Goal: Transaction & Acquisition: Purchase product/service

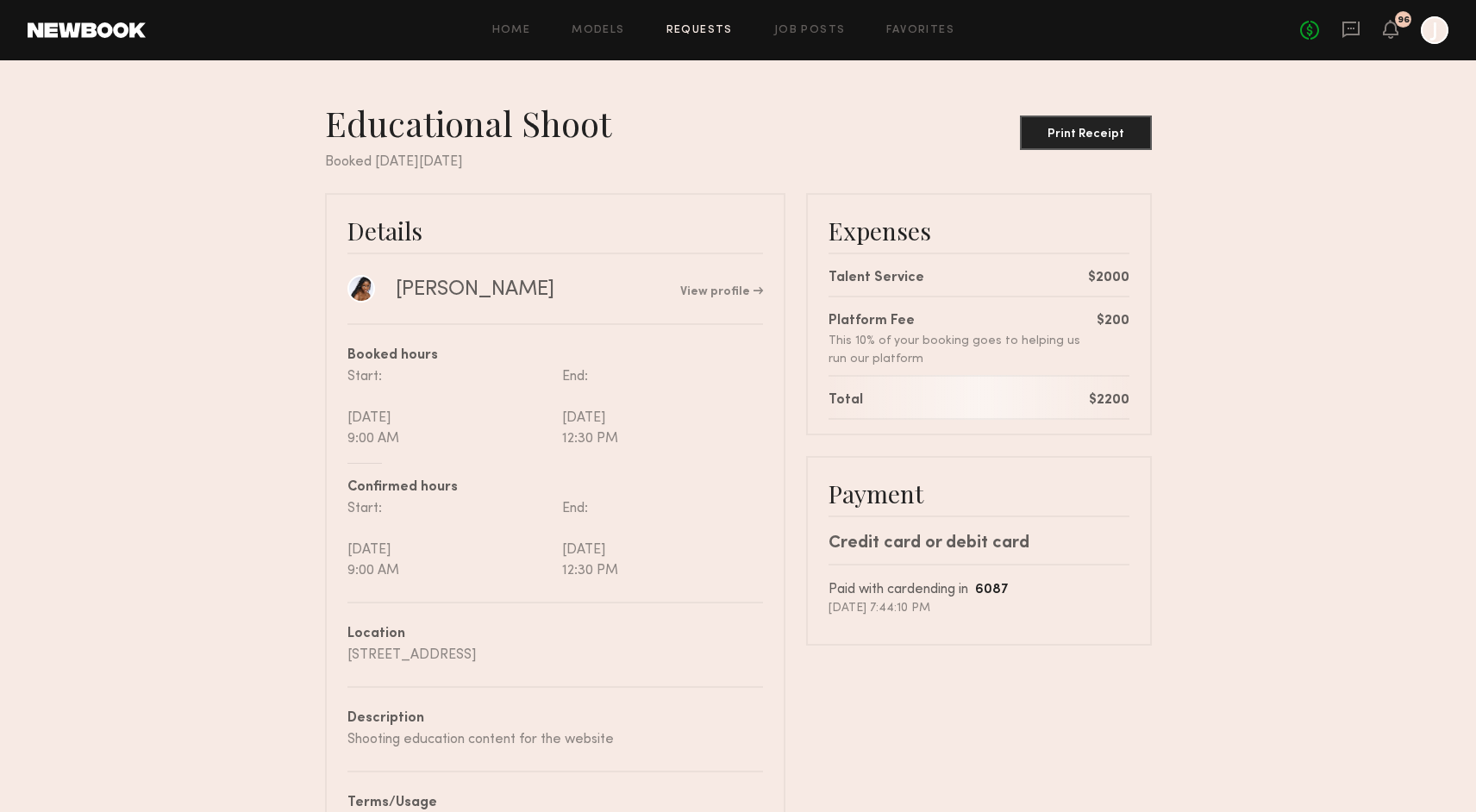
click at [691, 26] on link "Requests" at bounding box center [700, 30] width 66 height 11
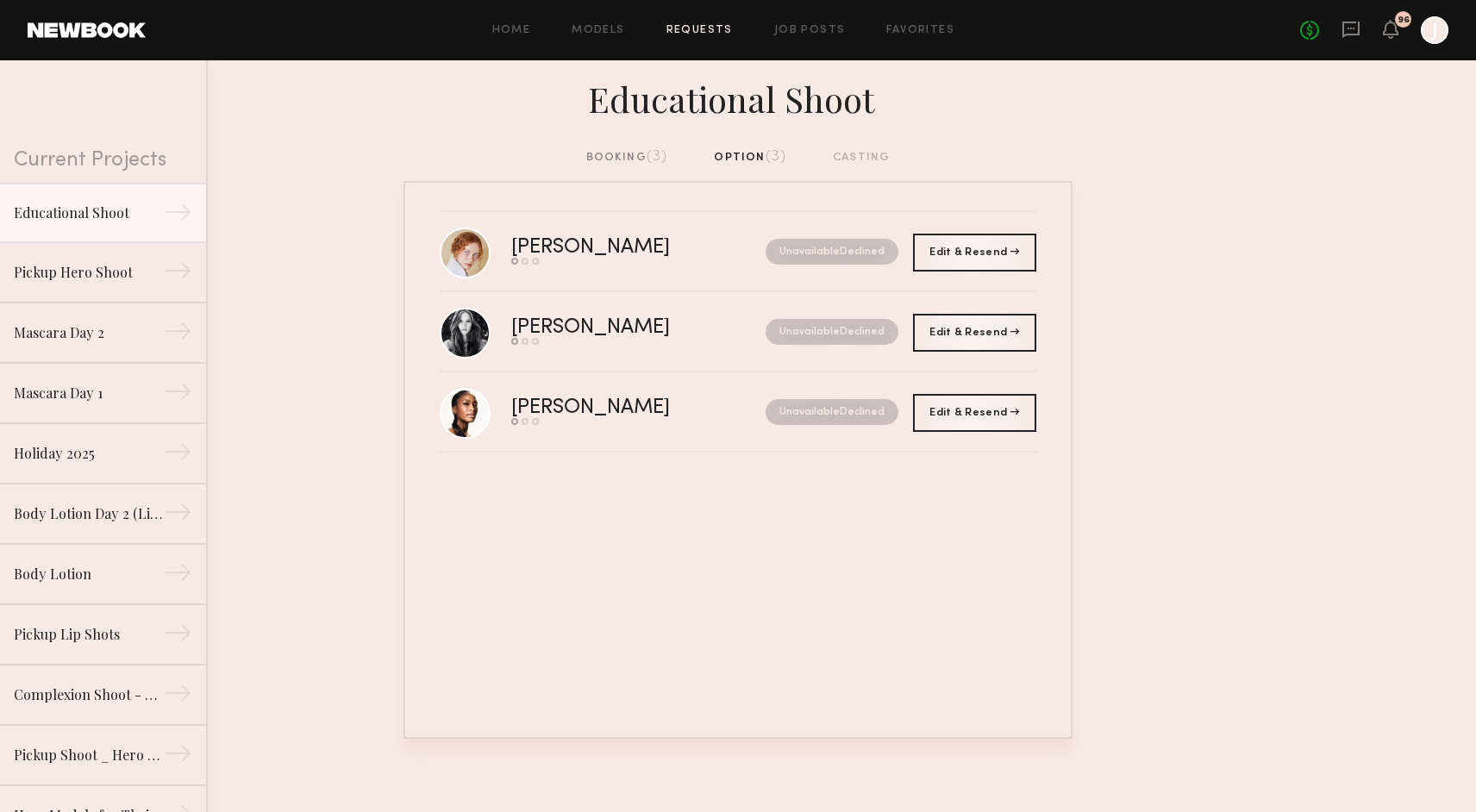
click at [645, 159] on div "booking (3)" at bounding box center [627, 158] width 81 height 19
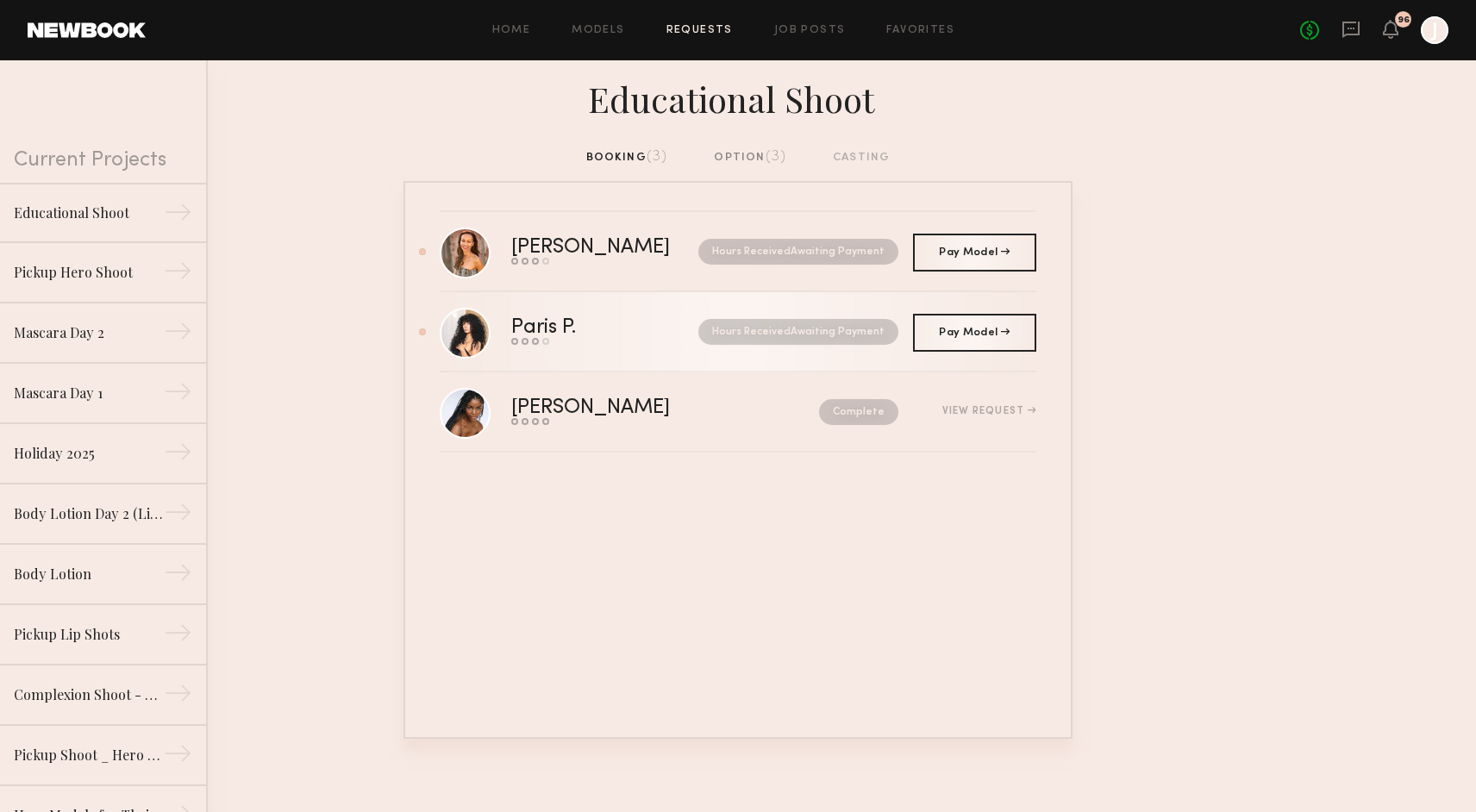
click at [612, 327] on div "Paris P." at bounding box center [574, 327] width 126 height 20
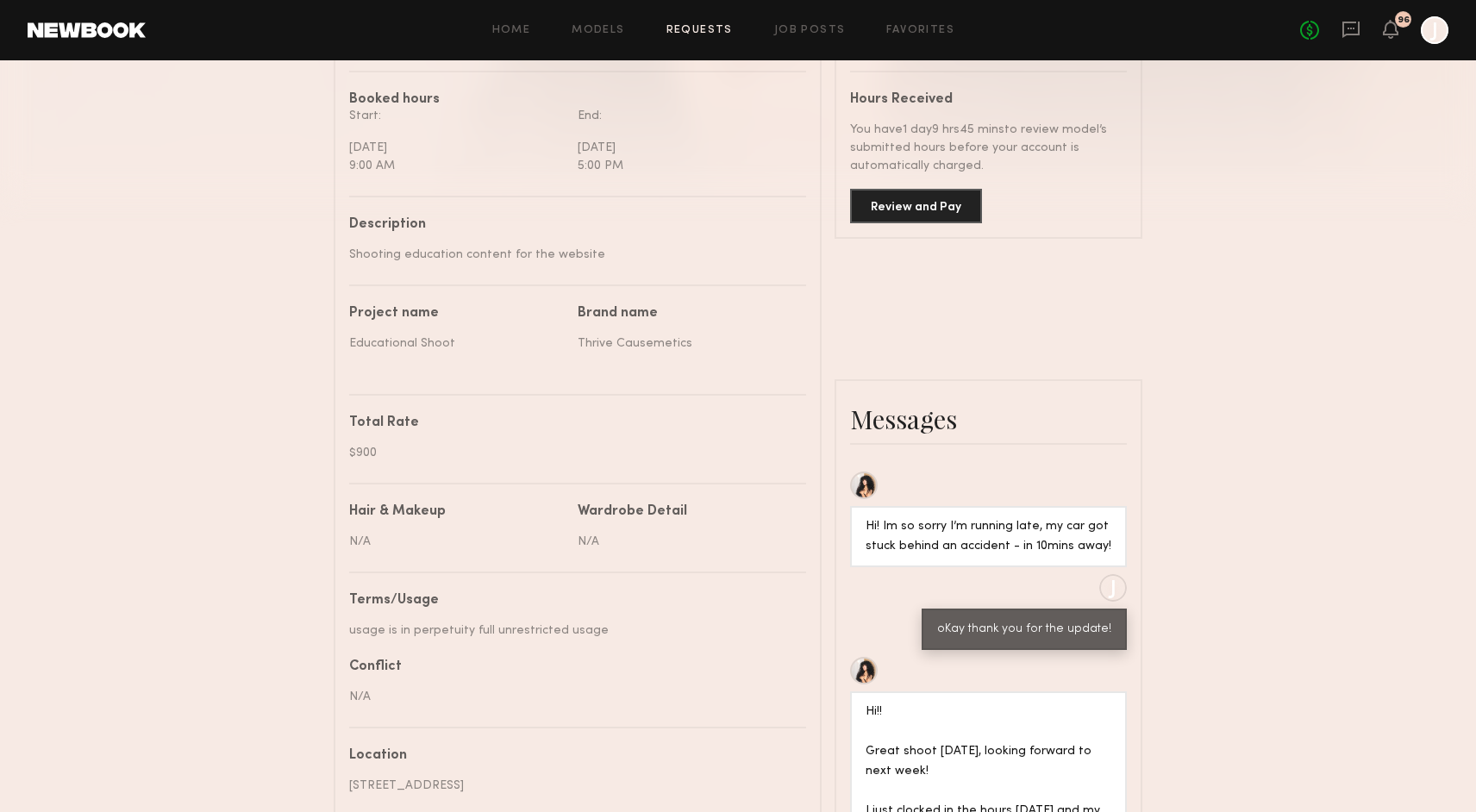
scroll to position [478, 0]
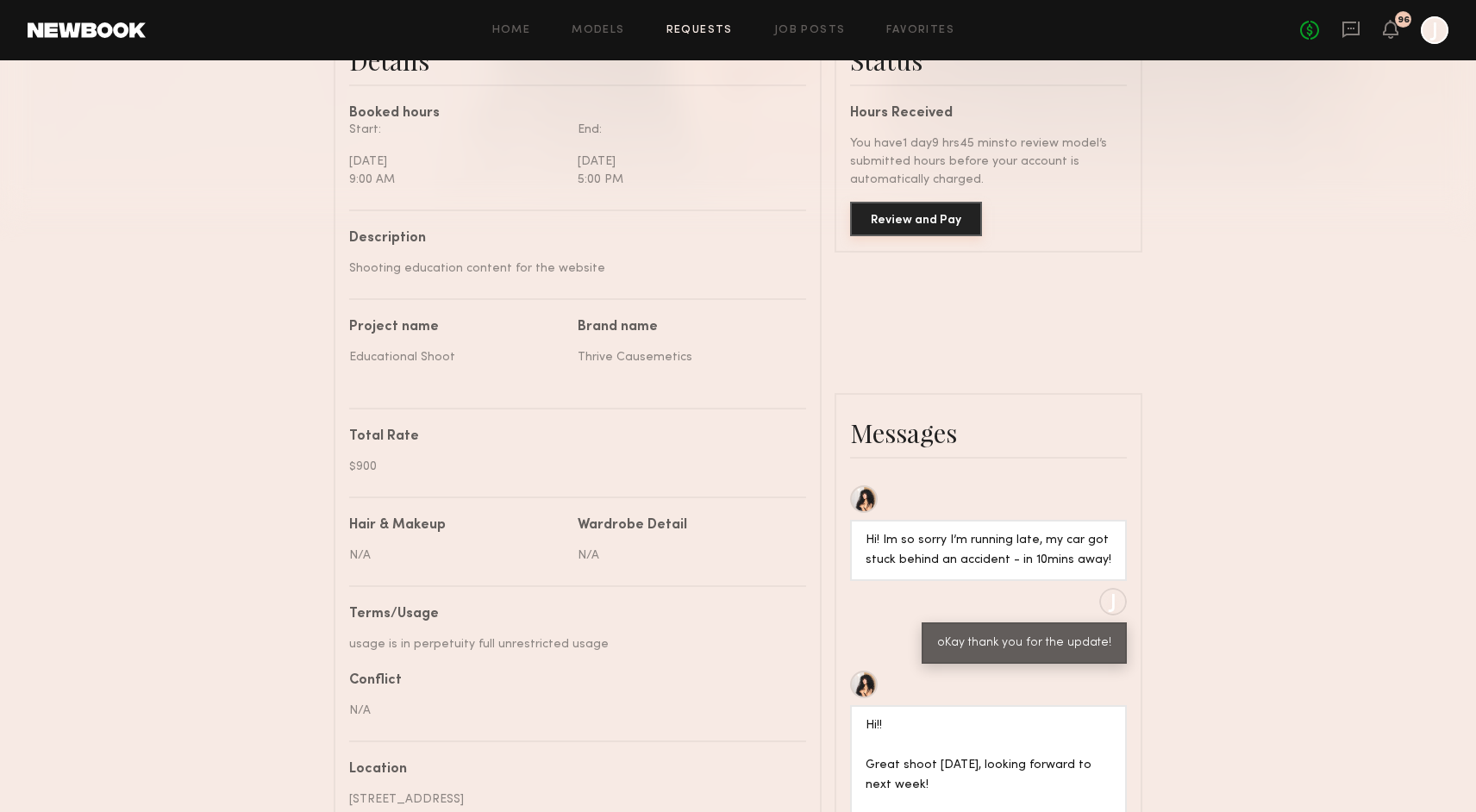
click at [887, 236] on button "Review and Pay" at bounding box center [916, 219] width 132 height 34
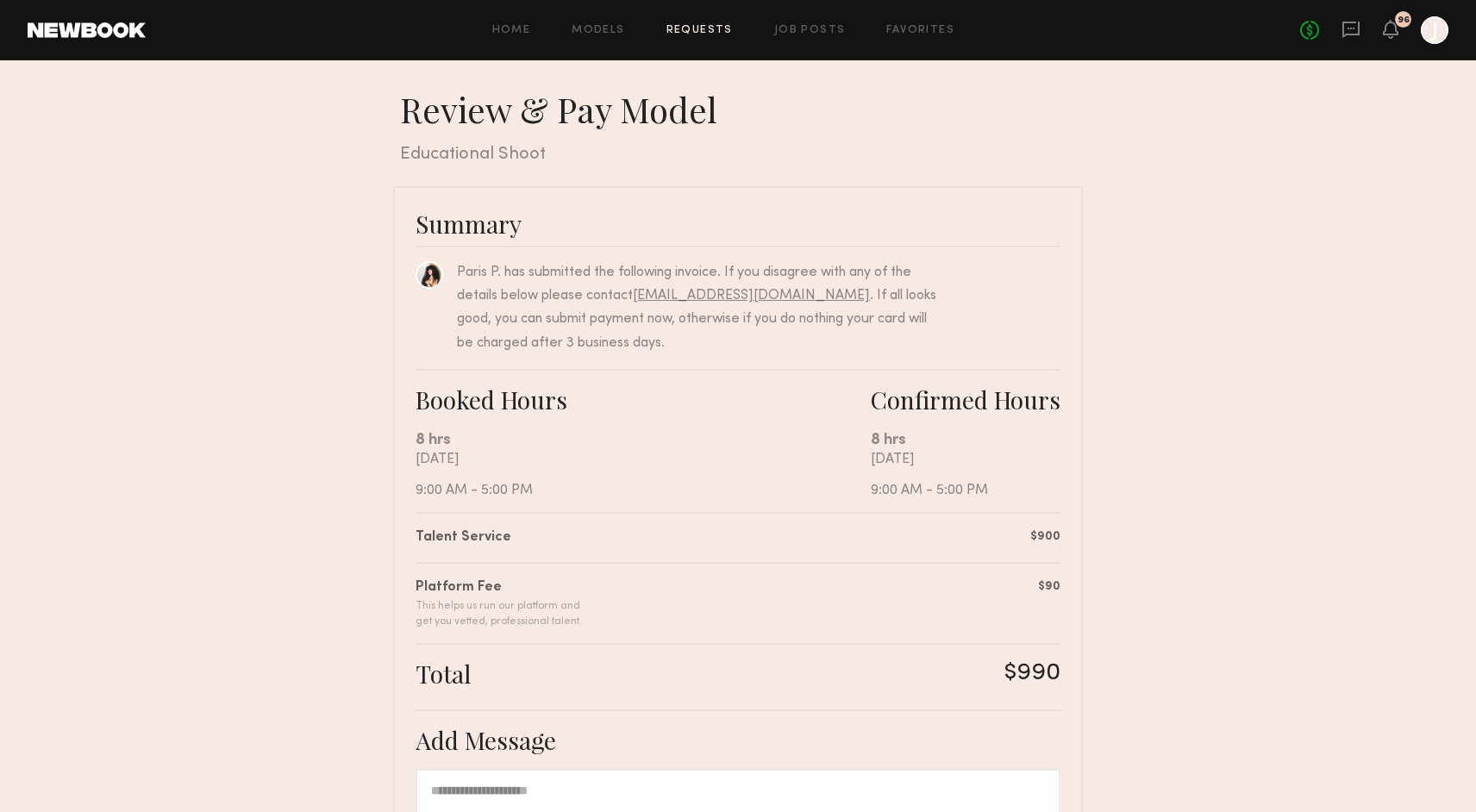
scroll to position [313, 0]
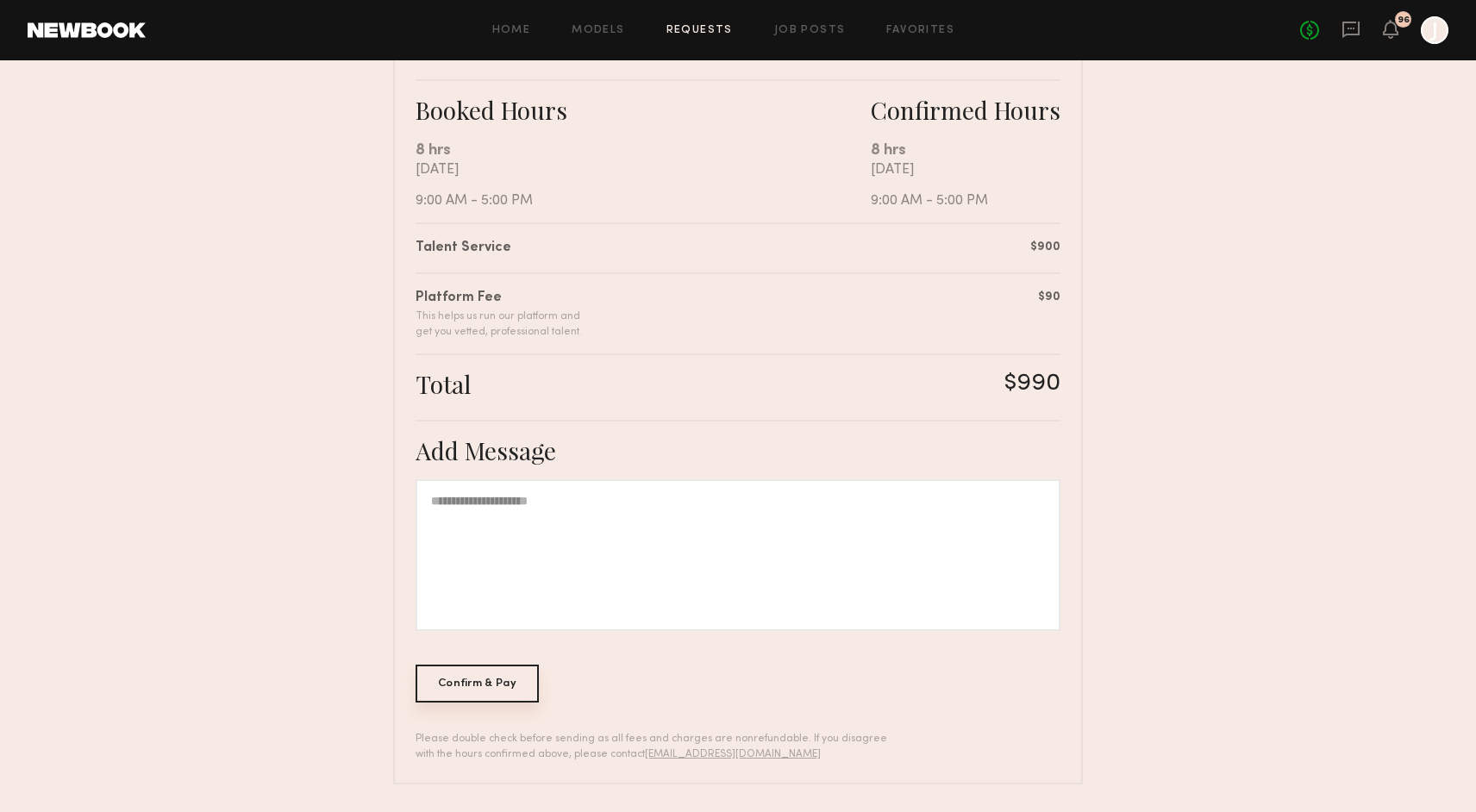
click at [453, 685] on div "Confirm & Pay" at bounding box center [477, 683] width 123 height 38
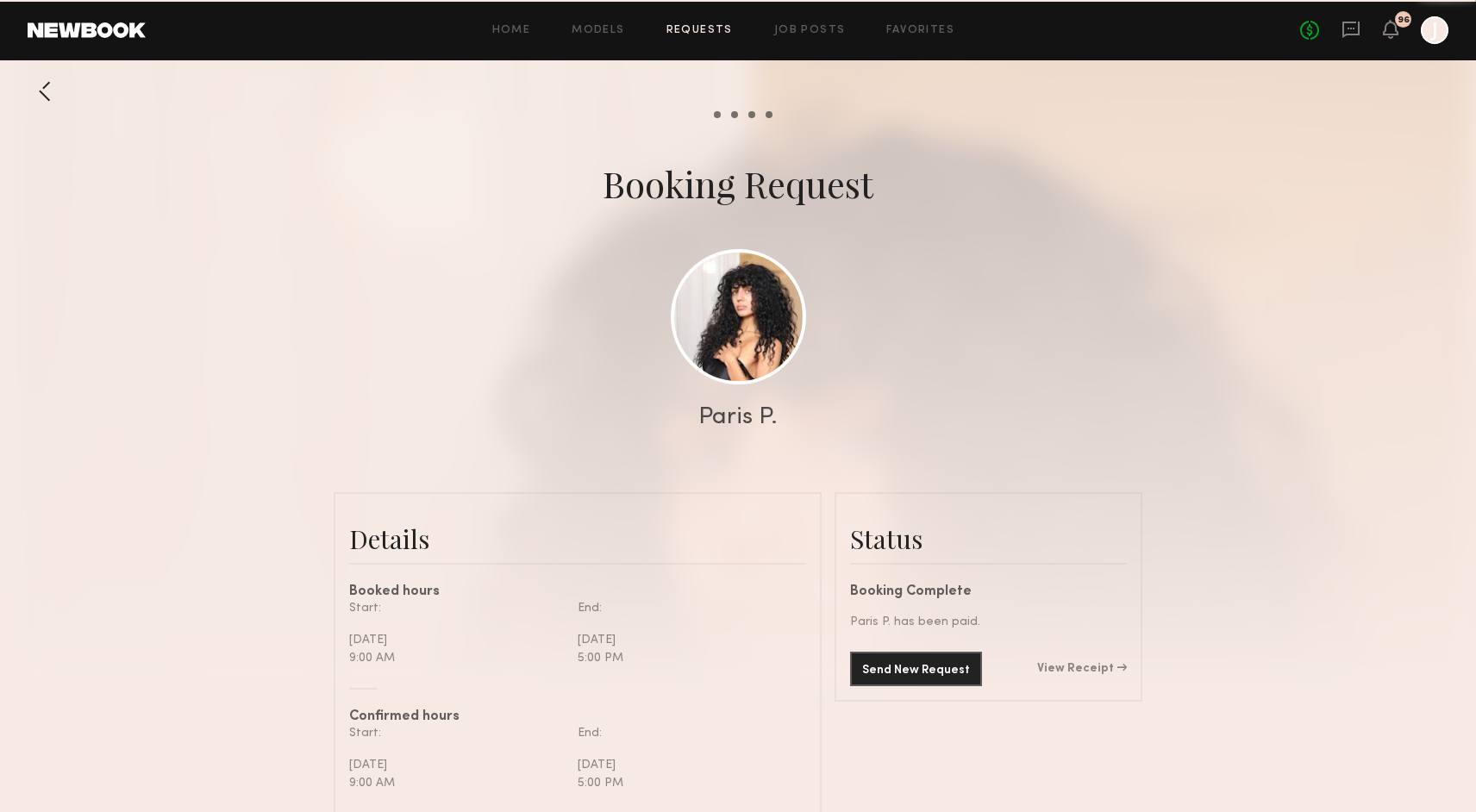
scroll to position [1908, 0]
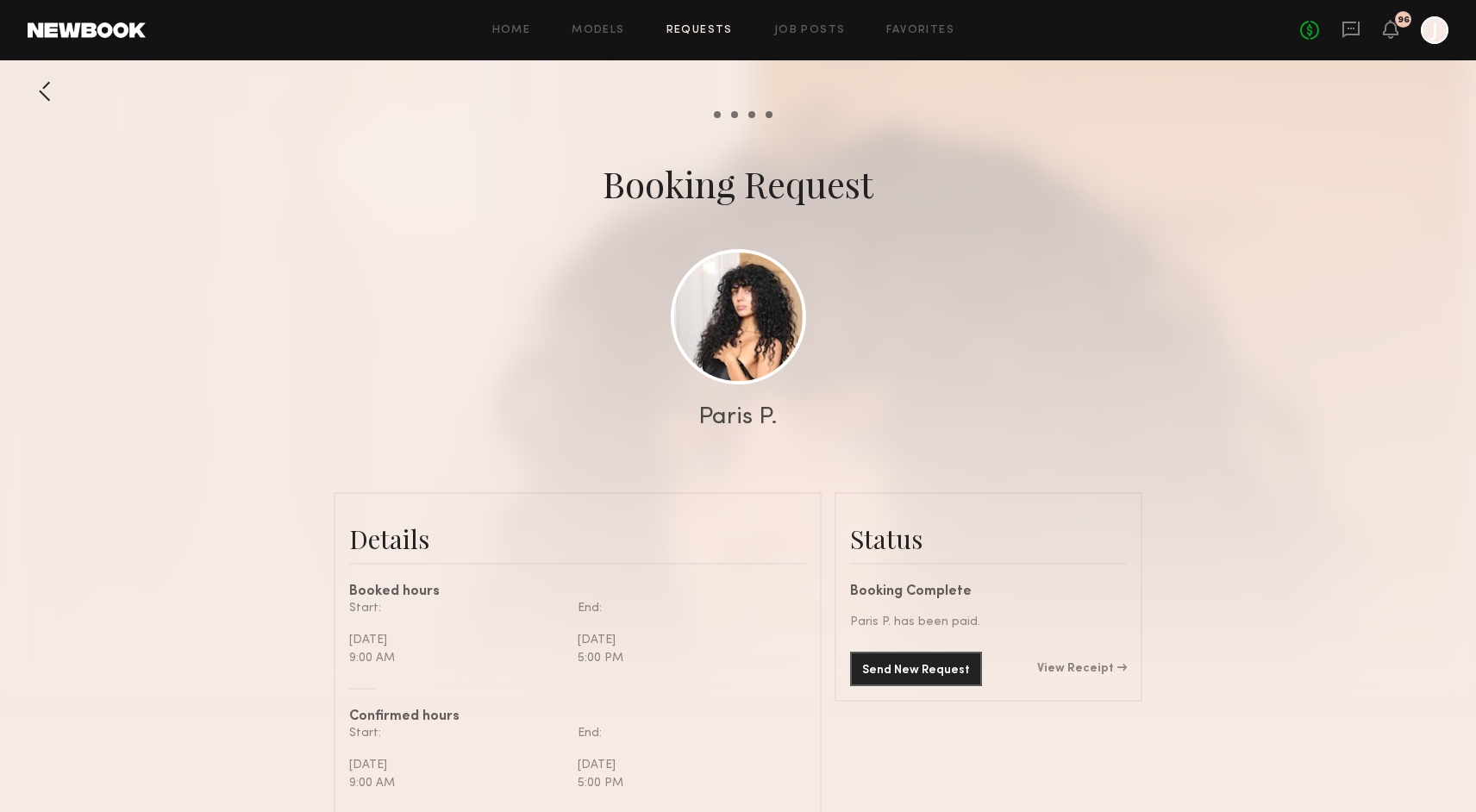
click at [46, 89] on div at bounding box center [44, 91] width 34 height 34
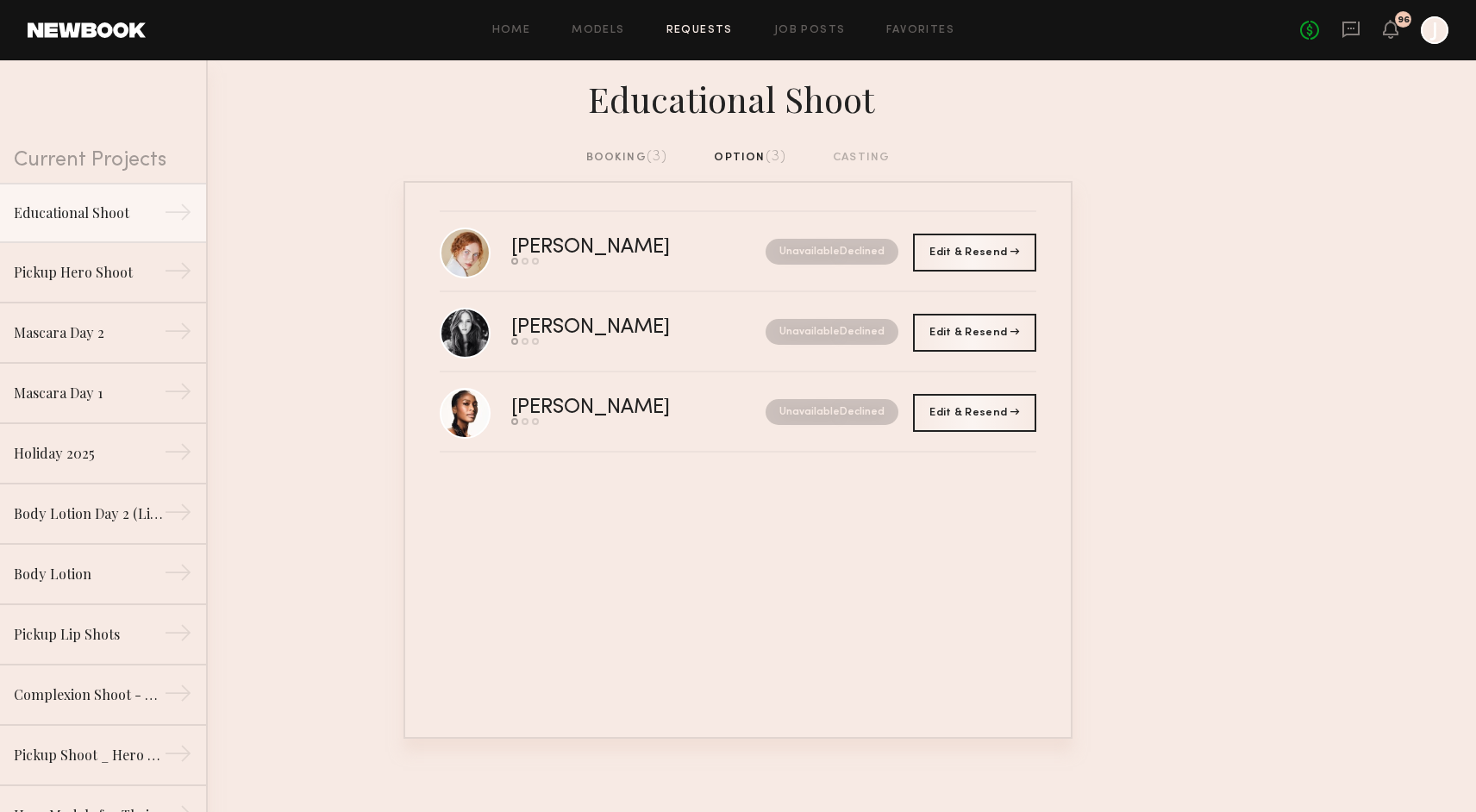
click at [632, 161] on div "booking (3)" at bounding box center [627, 158] width 81 height 19
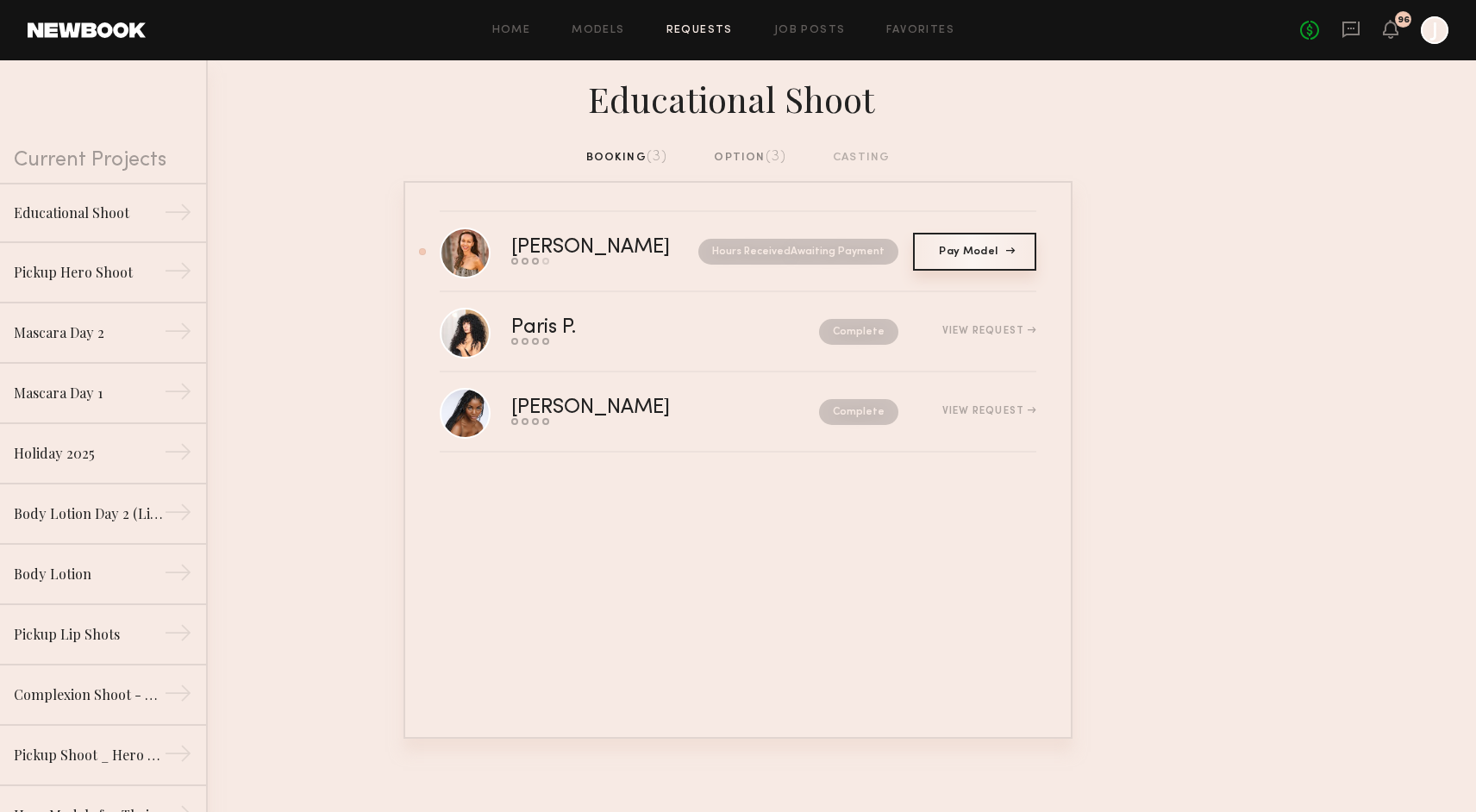
click at [966, 247] on link "Pay Model Pay" at bounding box center [974, 252] width 123 height 38
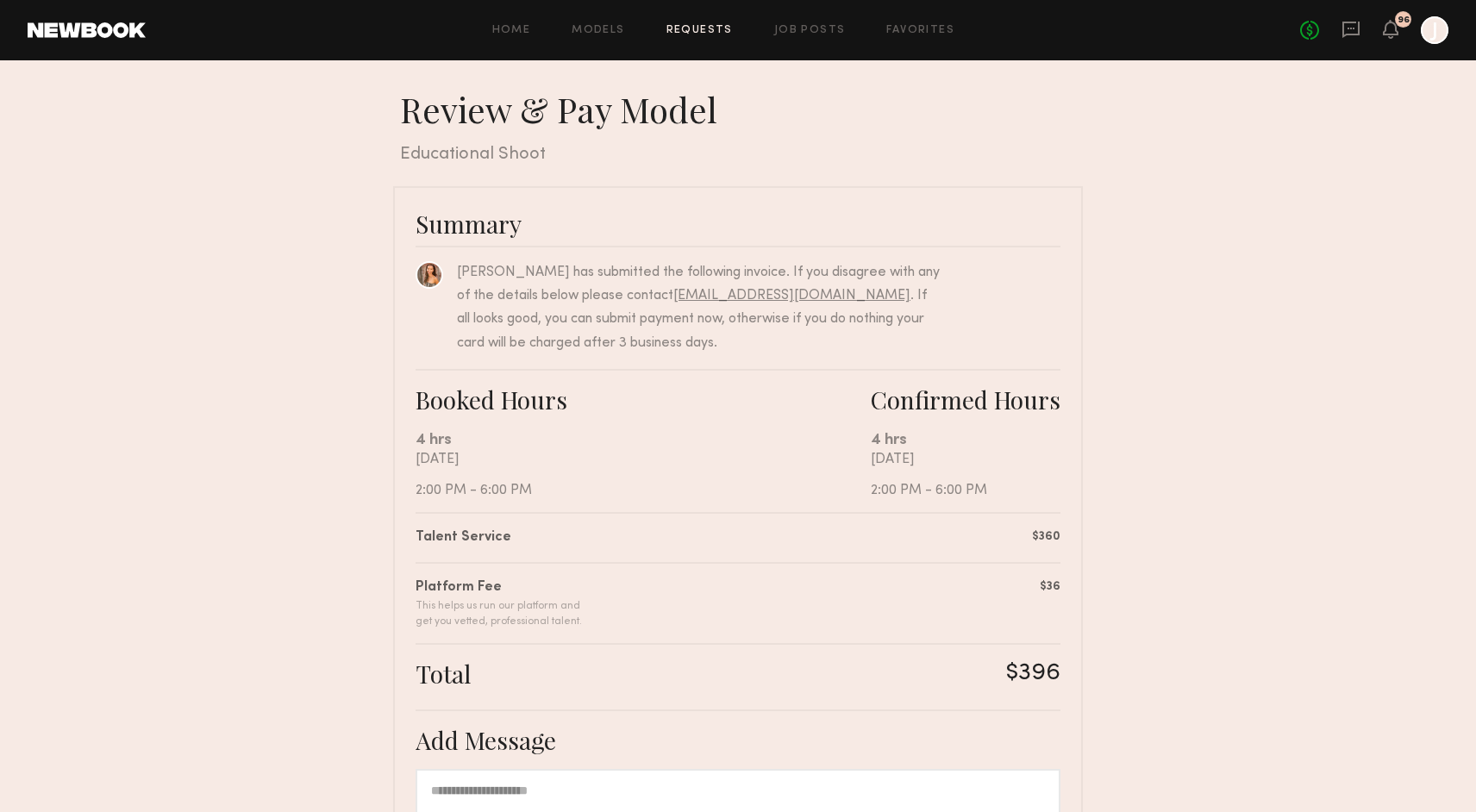
scroll to position [313, 0]
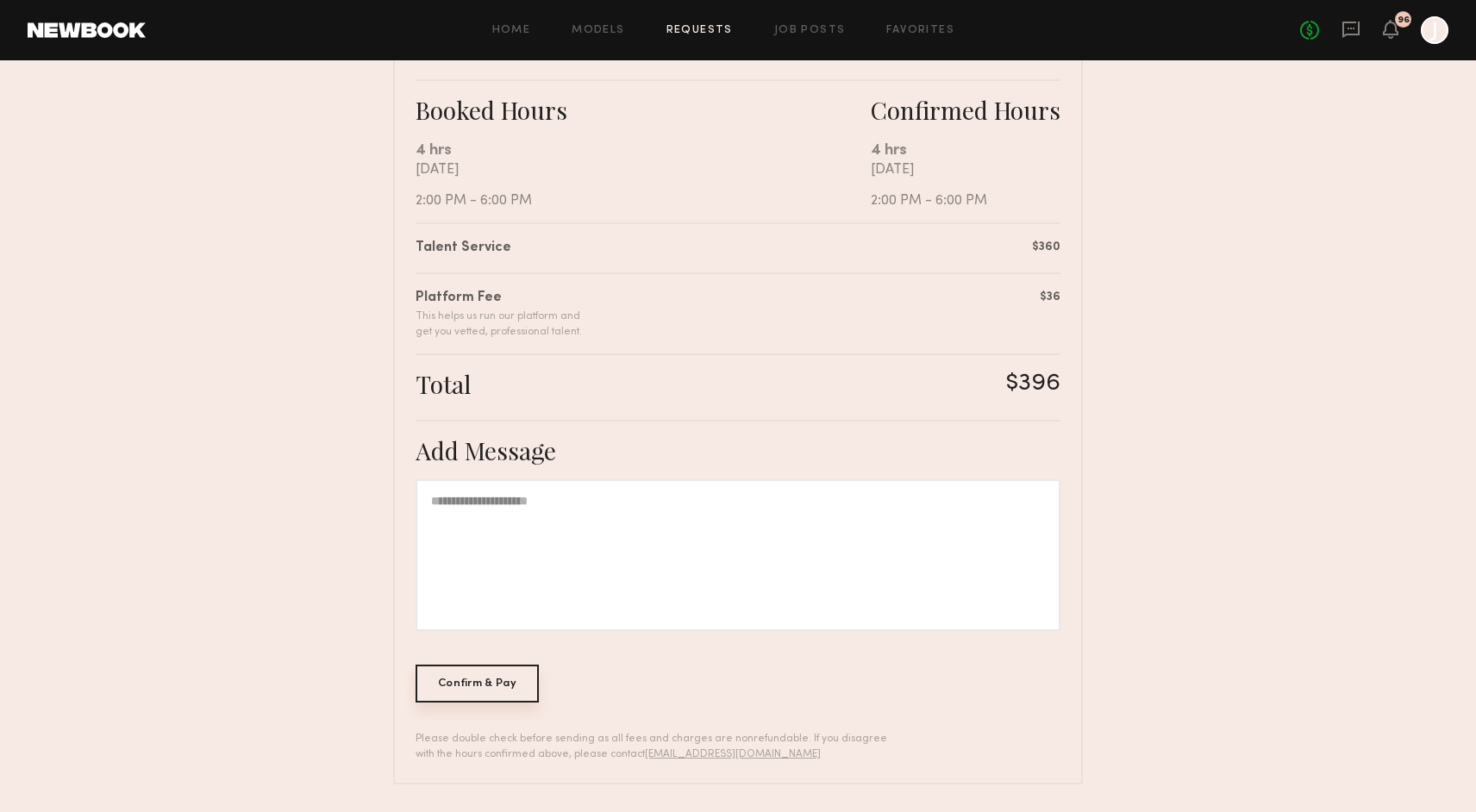
click at [465, 684] on div "Confirm & Pay" at bounding box center [477, 683] width 123 height 38
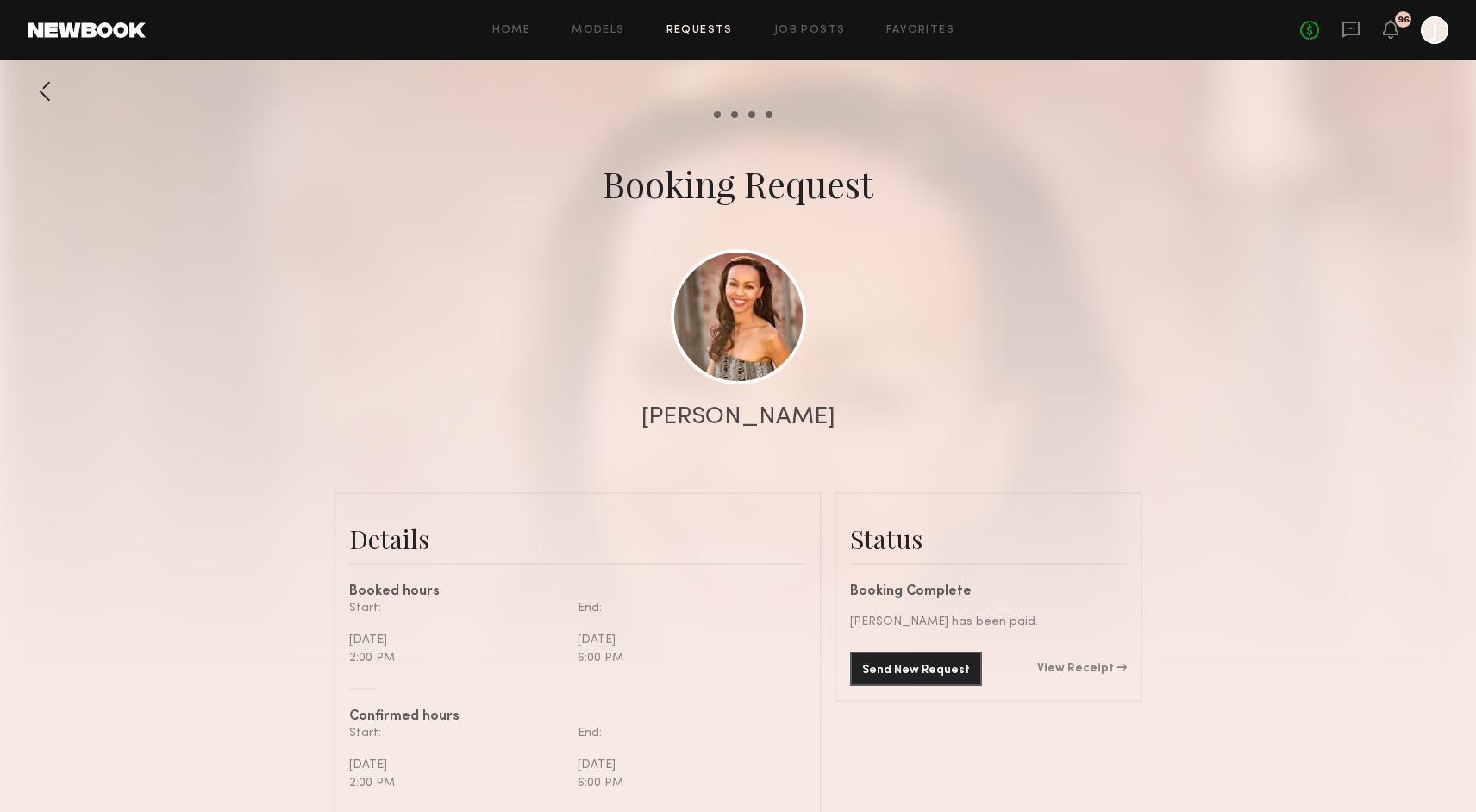
scroll to position [1335, 0]
click at [1072, 675] on link "View Receipt" at bounding box center [1081, 668] width 90 height 12
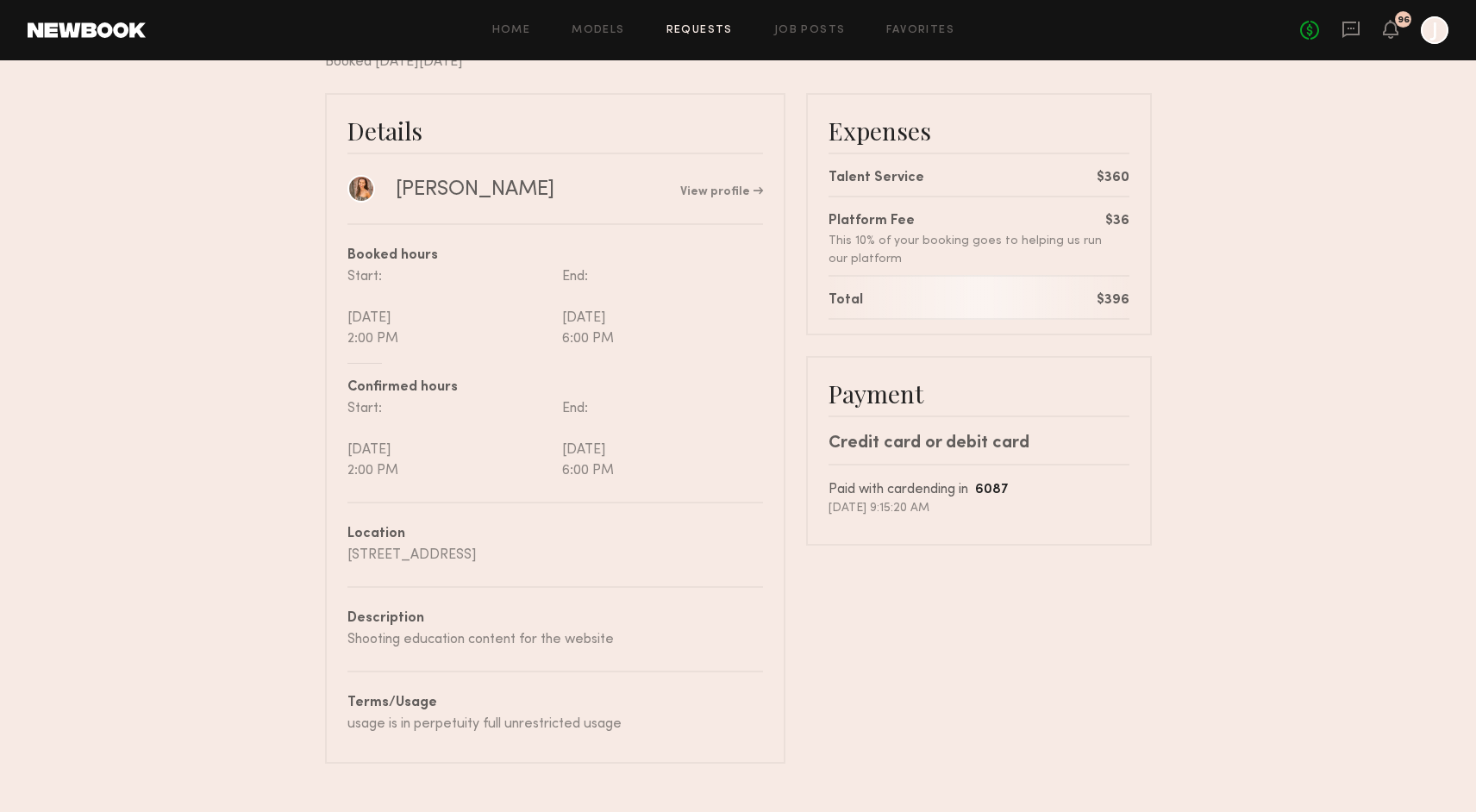
scroll to position [120, 0]
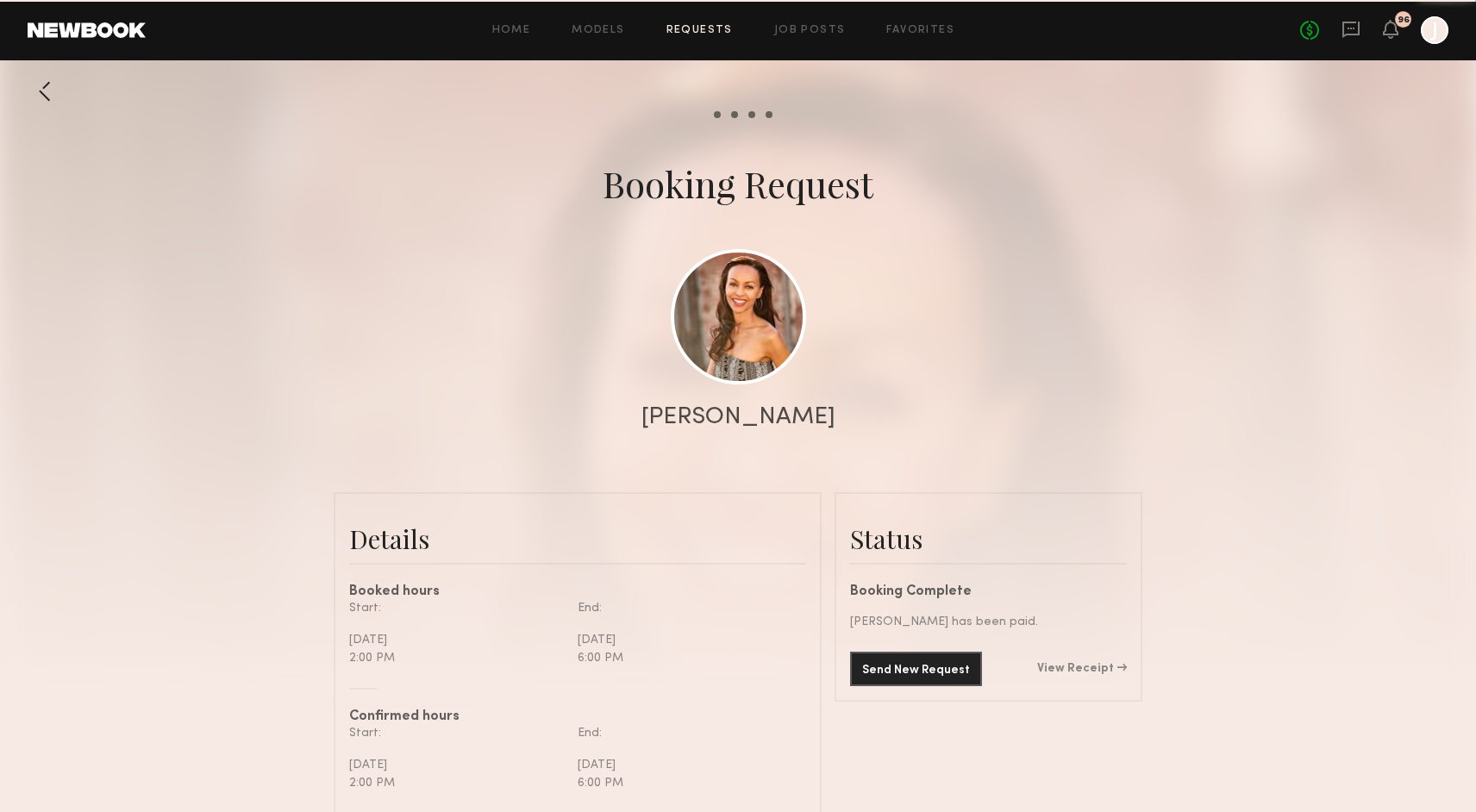
scroll to position [1335, 0]
